Goal: Transaction & Acquisition: Purchase product/service

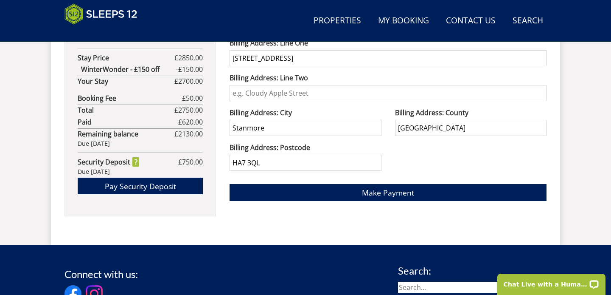
scroll to position [631, 0]
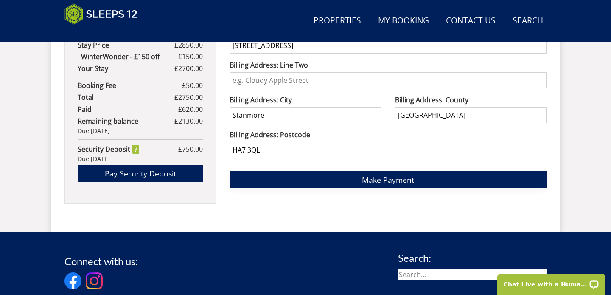
click at [389, 177] on span "Make Payment" at bounding box center [388, 180] width 52 height 10
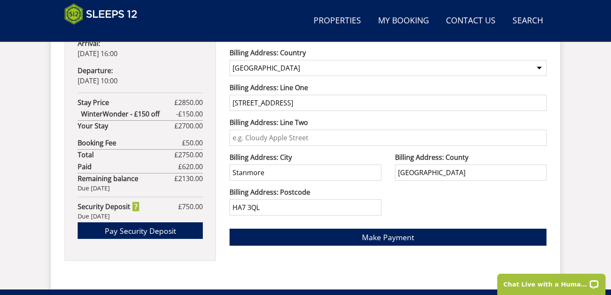
scroll to position [575, 0]
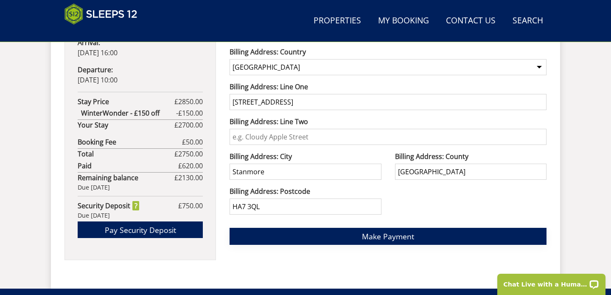
click at [364, 237] on span "Make Payment" at bounding box center [388, 236] width 52 height 10
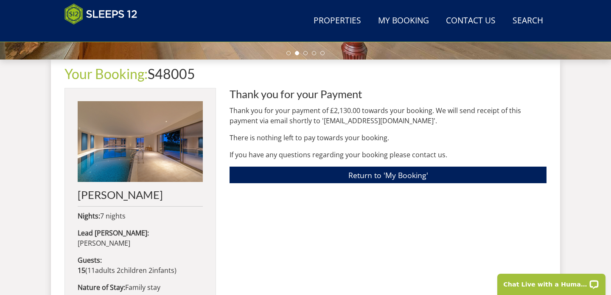
scroll to position [320, 0]
